Goal: Task Accomplishment & Management: Manage account settings

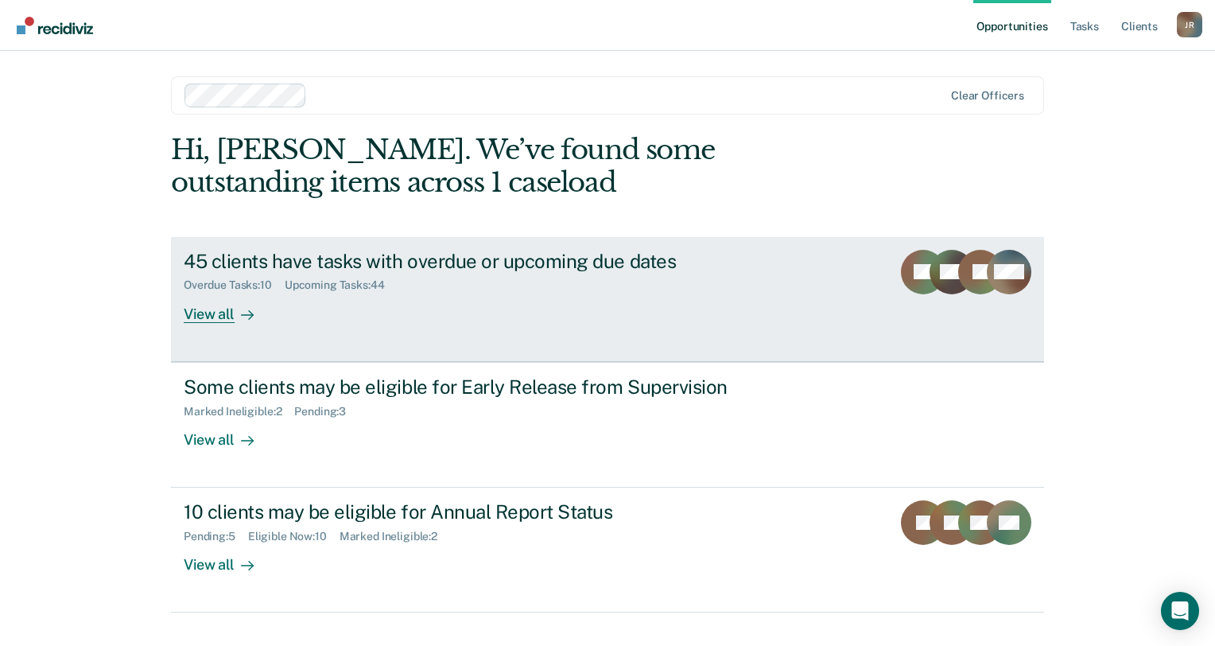
click at [239, 270] on div "45 clients have tasks with overdue or upcoming due dates" at bounding box center [463, 261] width 558 height 23
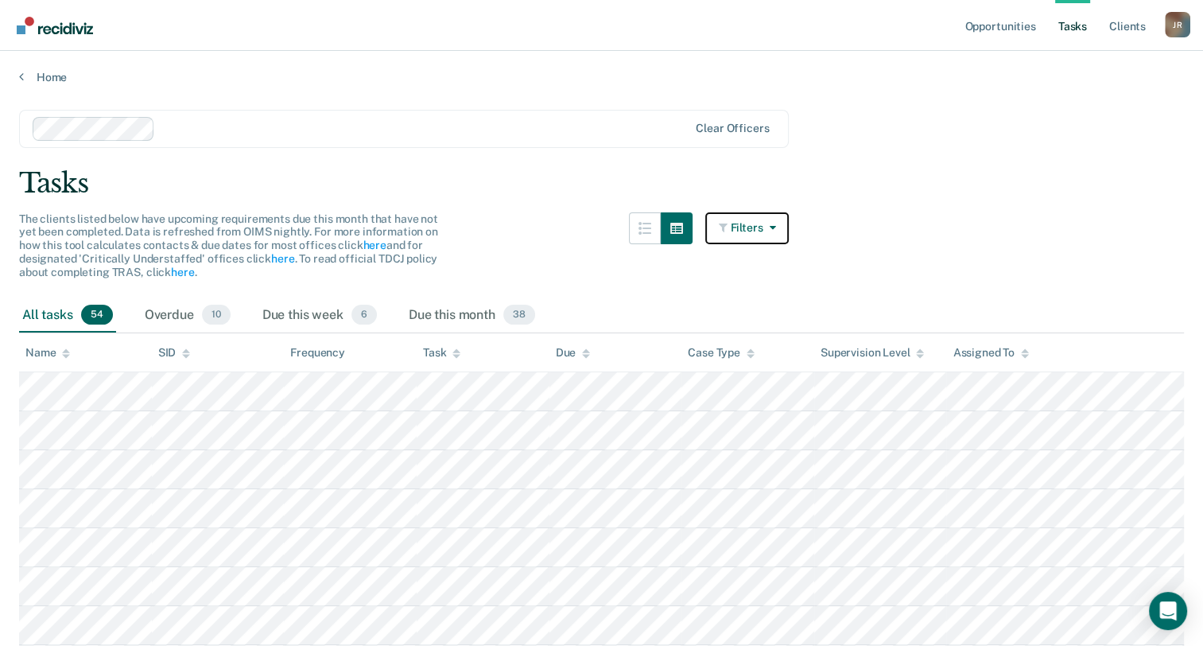
click at [760, 226] on button "Filters" at bounding box center [747, 228] width 84 height 32
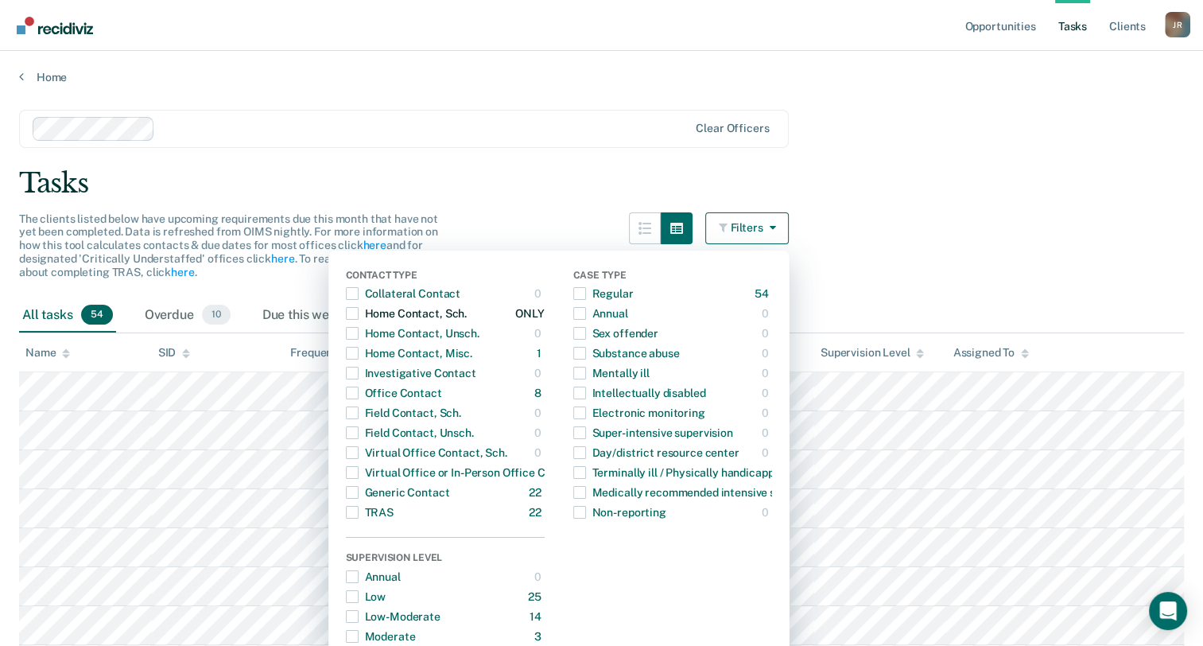
click at [356, 309] on span "button" at bounding box center [352, 313] width 13 height 13
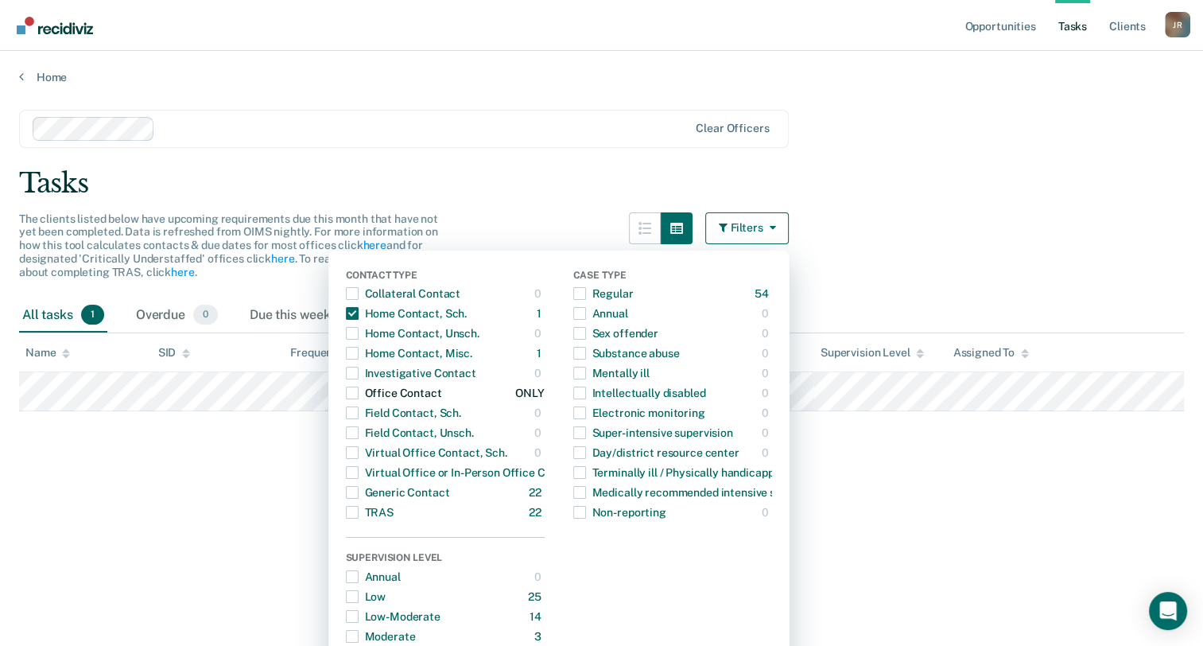
click at [359, 395] on span "button" at bounding box center [352, 393] width 13 height 13
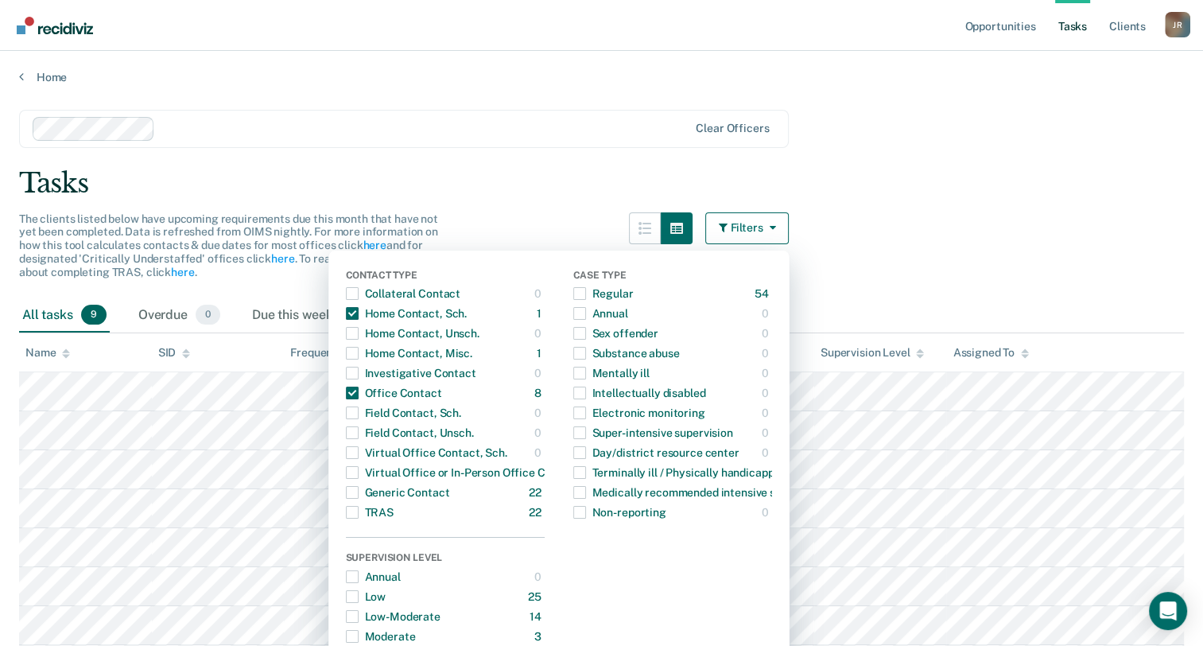
click at [973, 240] on main "Clear officers Tasks The clients listed below have upcoming requirements due th…" at bounding box center [601, 433] width 1203 height 698
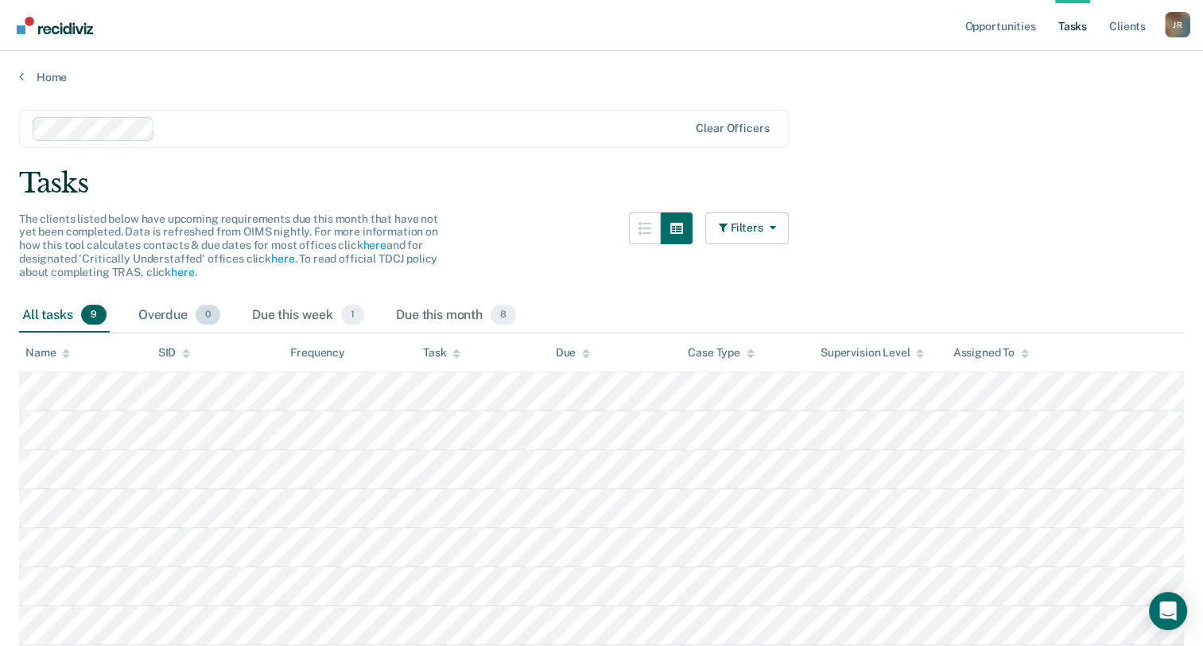
click at [176, 318] on div "Overdue 0" at bounding box center [179, 315] width 88 height 35
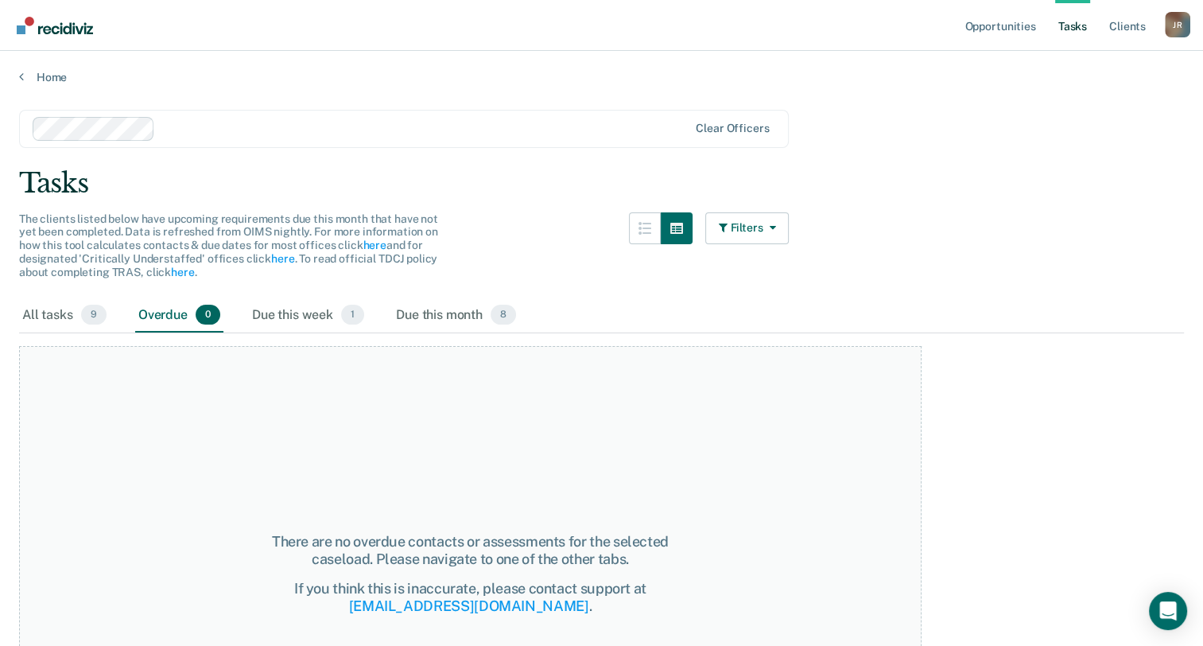
click at [176, 318] on div "Overdue 0" at bounding box center [179, 315] width 88 height 35
click at [432, 321] on div "Due this month 8" at bounding box center [456, 315] width 126 height 35
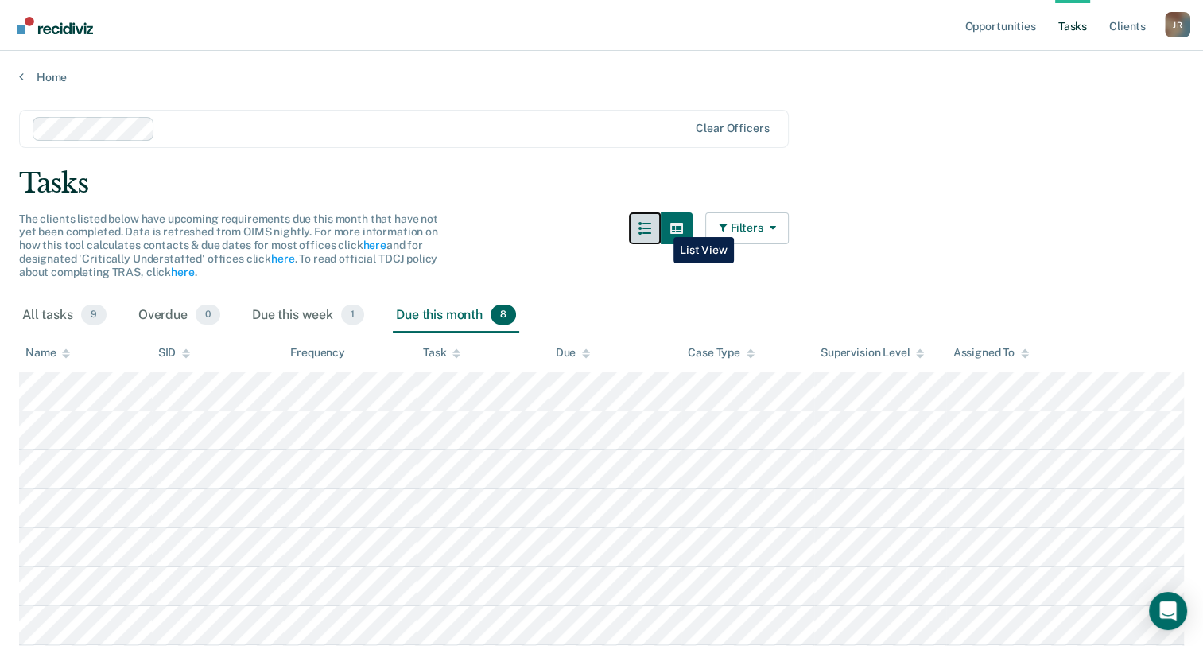
click at [661, 225] on button "button" at bounding box center [645, 228] width 32 height 32
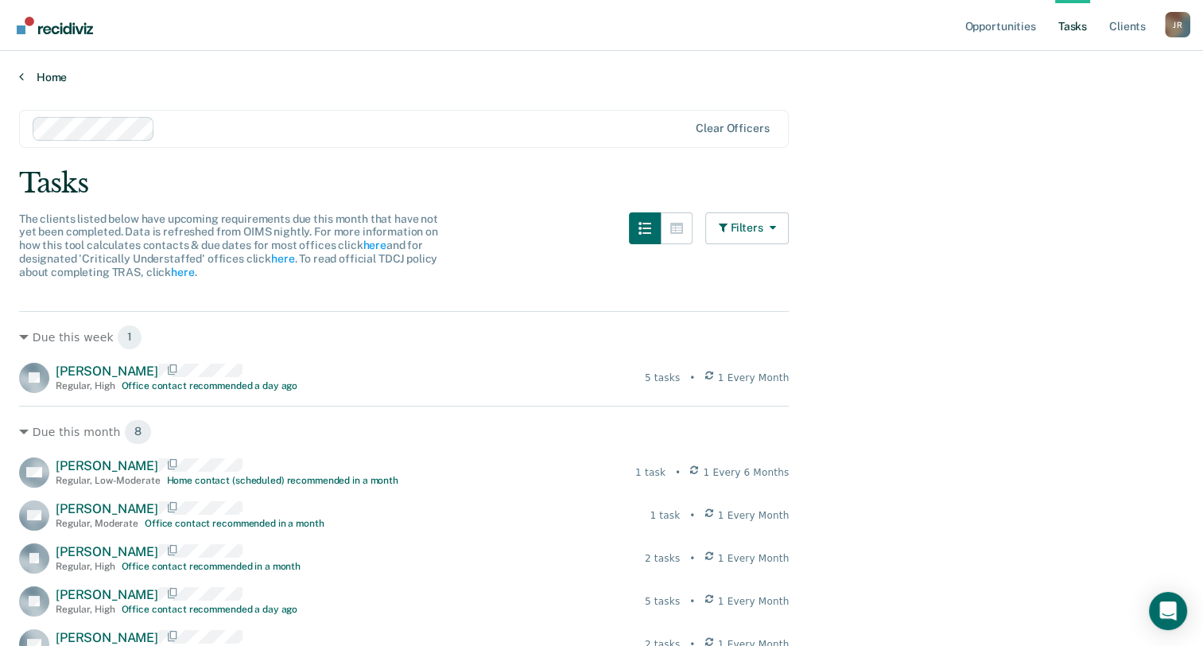
click at [46, 80] on link "Home" at bounding box center [601, 77] width 1165 height 14
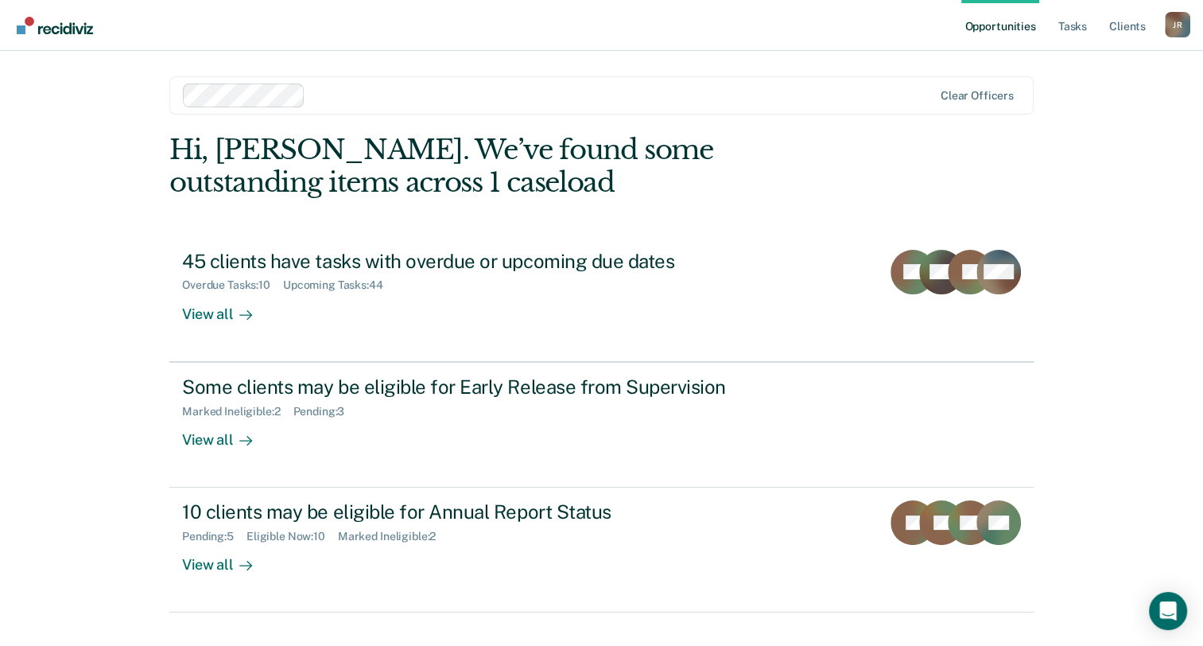
click at [1184, 32] on div "J R" at bounding box center [1177, 24] width 25 height 25
click at [1113, 24] on link "Client s" at bounding box center [1127, 25] width 43 height 51
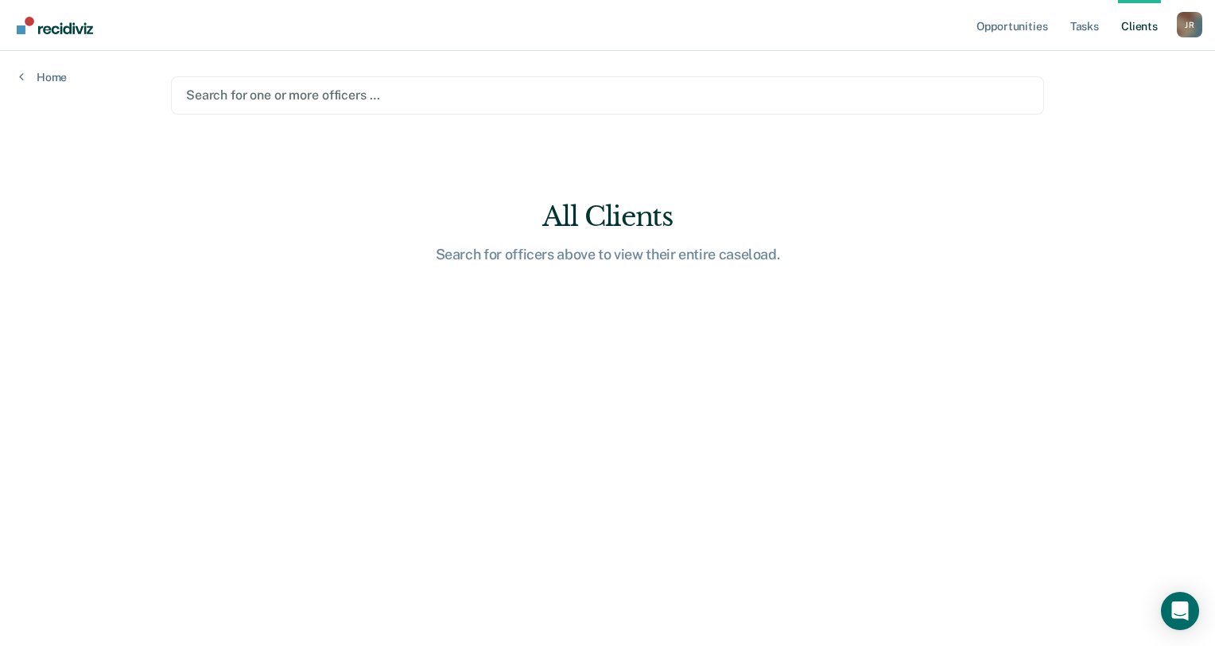
click at [1191, 27] on div "J R" at bounding box center [1189, 24] width 25 height 25
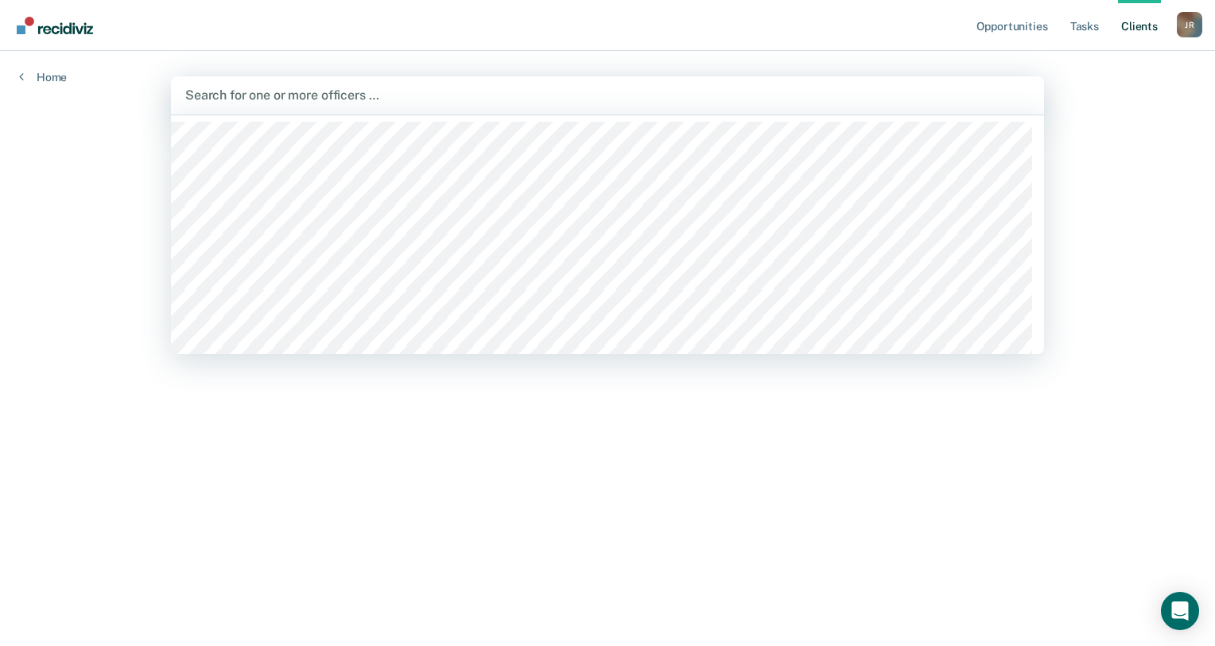
click at [246, 101] on div at bounding box center [607, 95] width 845 height 18
type input "jud"
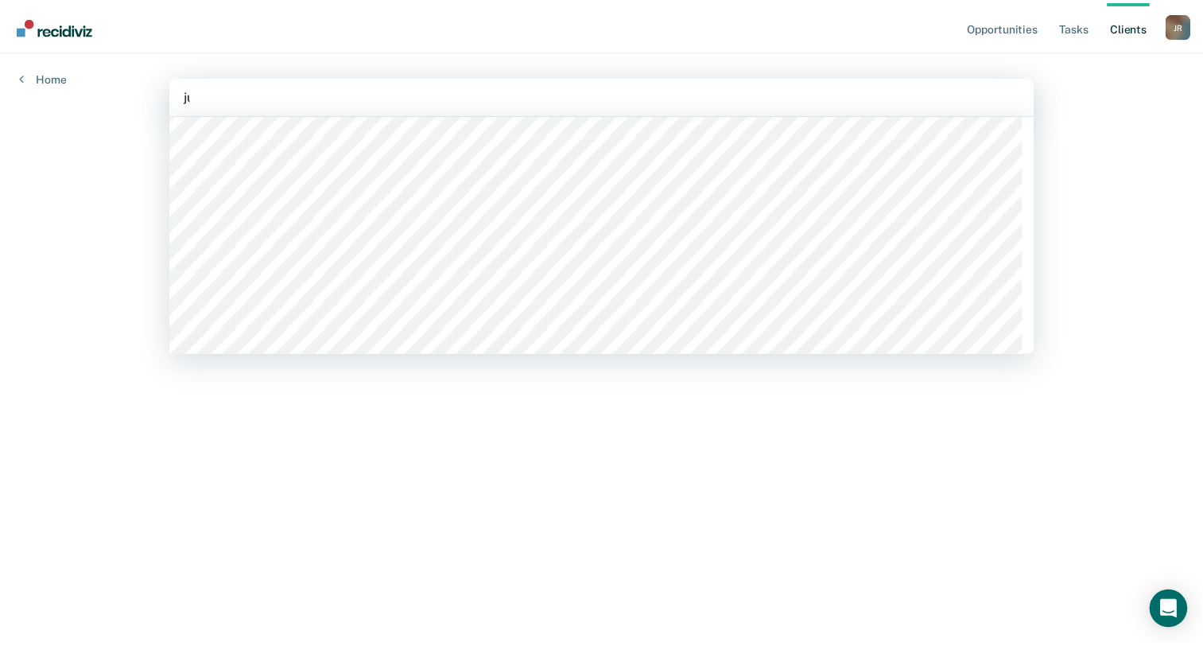
scroll to position [0, 0]
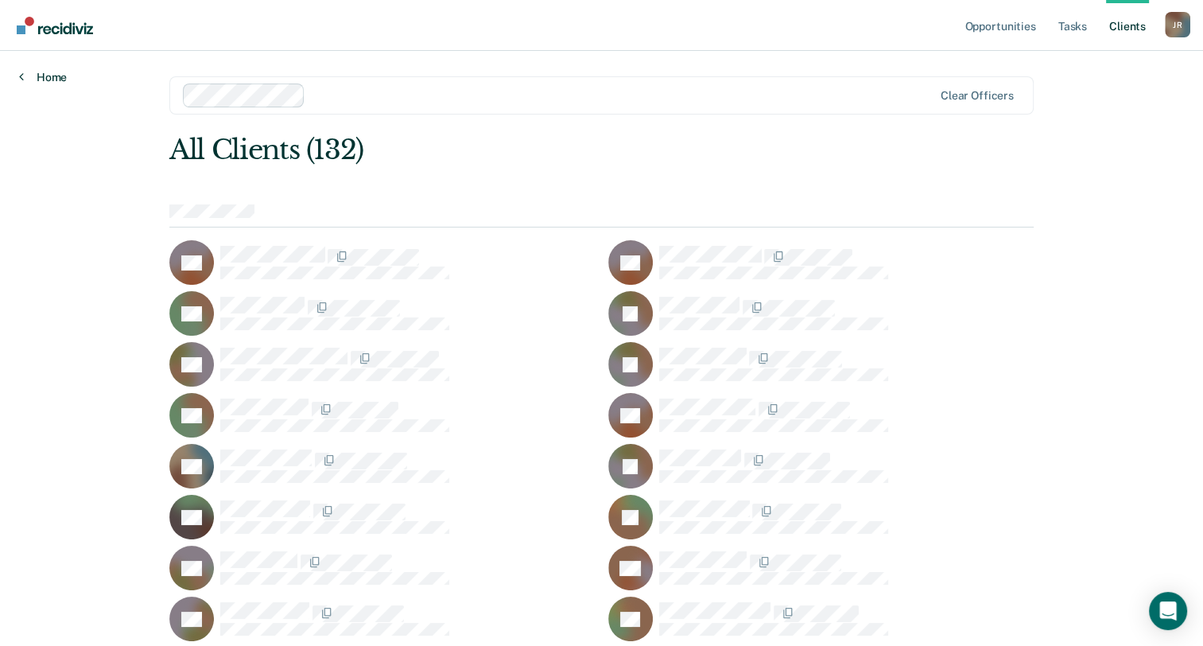
click at [40, 80] on link "Home" at bounding box center [43, 77] width 48 height 14
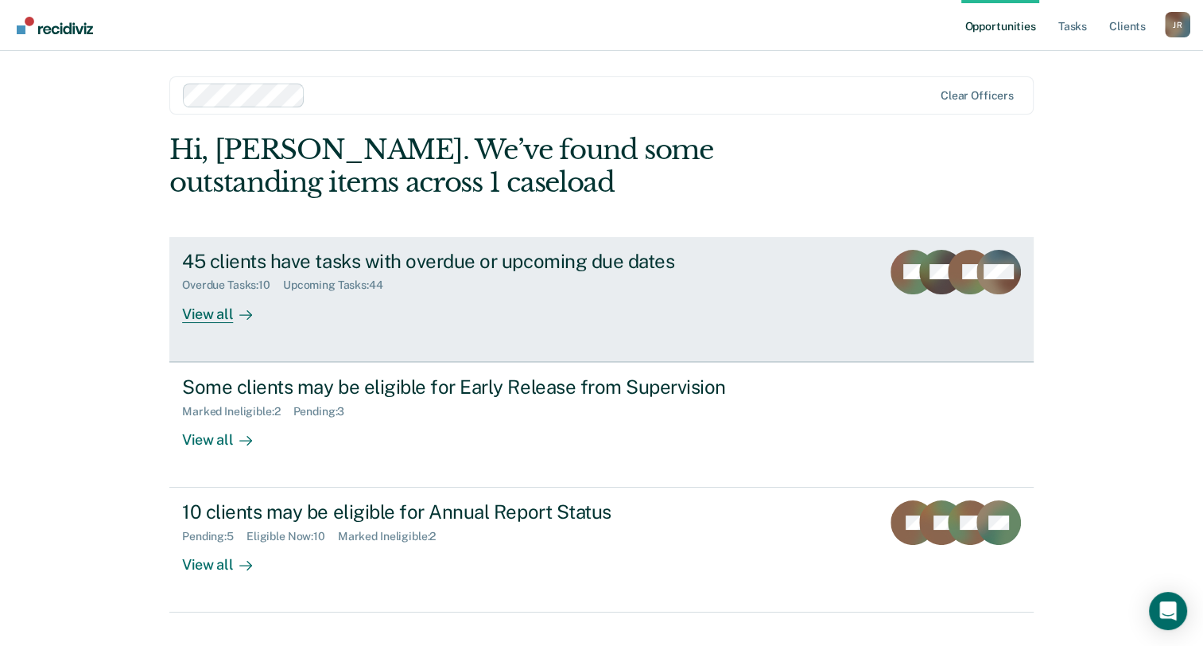
click at [233, 309] on div at bounding box center [242, 314] width 19 height 18
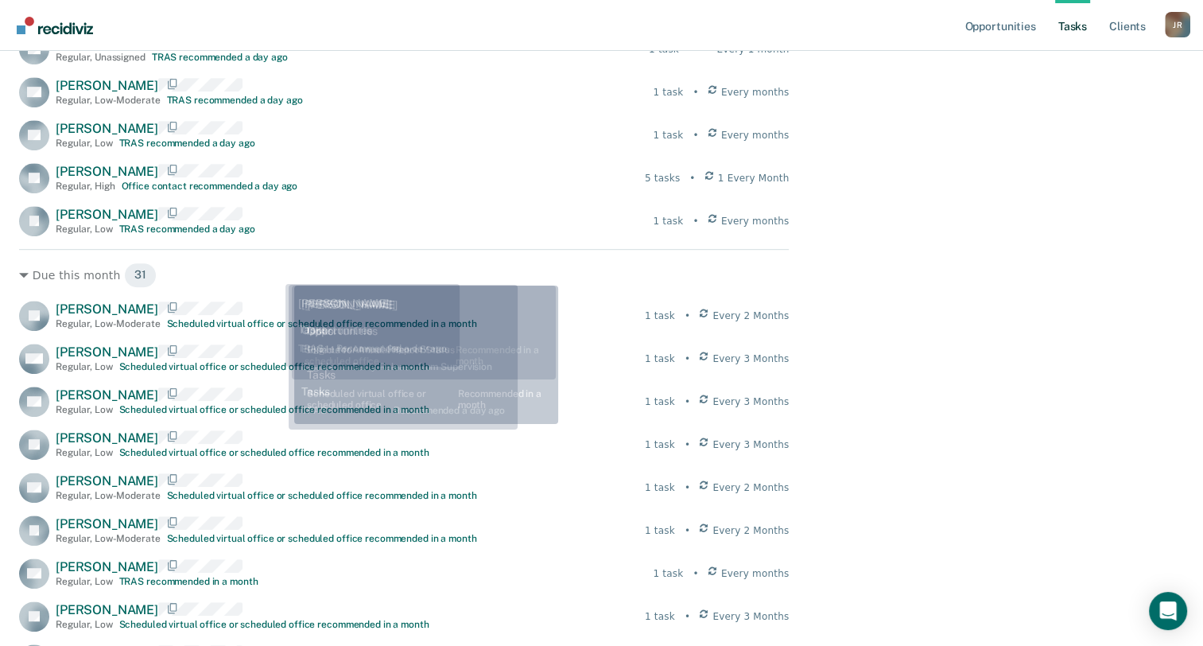
scroll to position [636, 0]
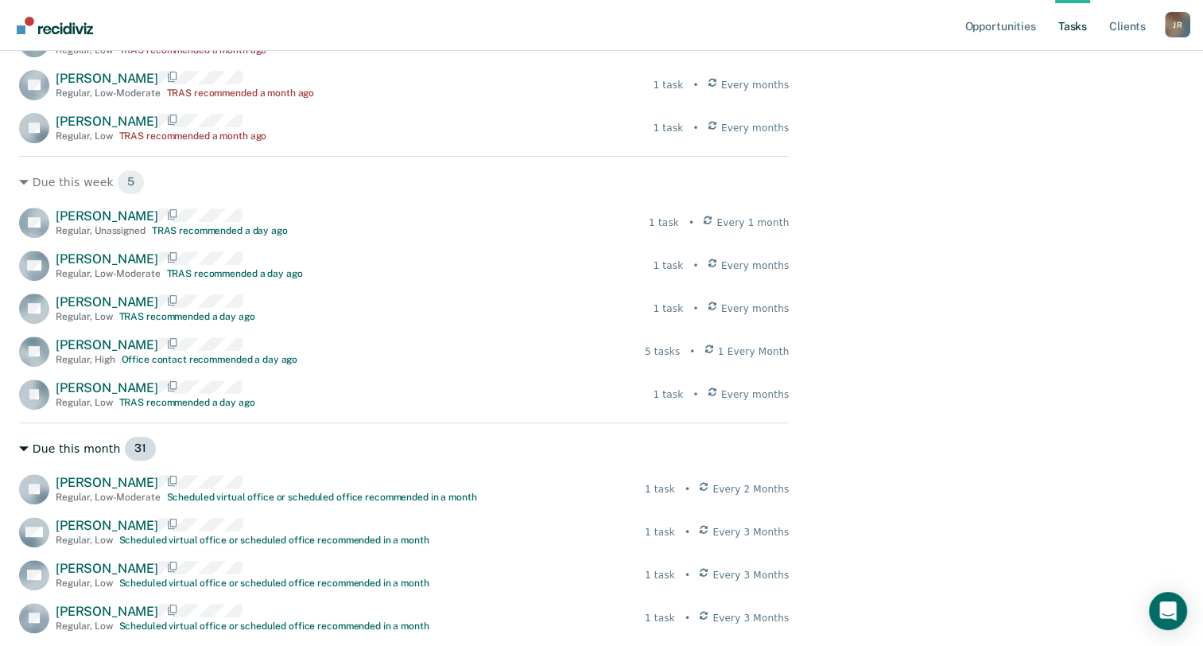
click at [124, 454] on span "31" at bounding box center [140, 448] width 33 height 25
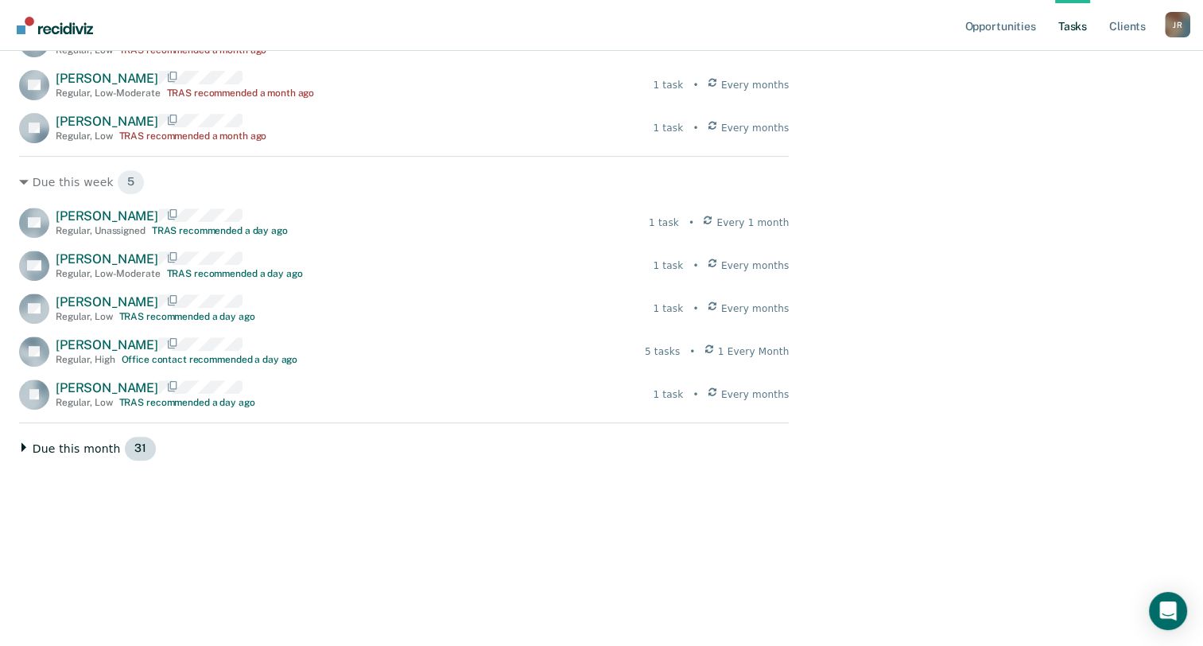
click at [130, 450] on span "31" at bounding box center [140, 448] width 33 height 25
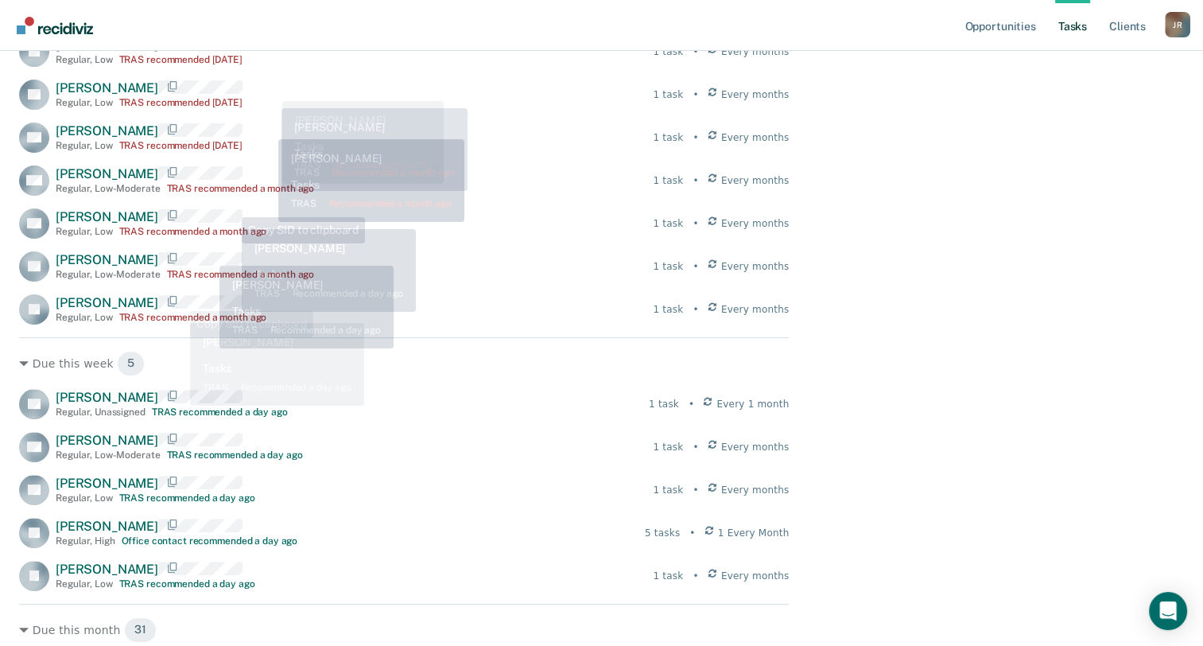
scroll to position [398, 0]
